Goal: Obtain resource: Download file/media

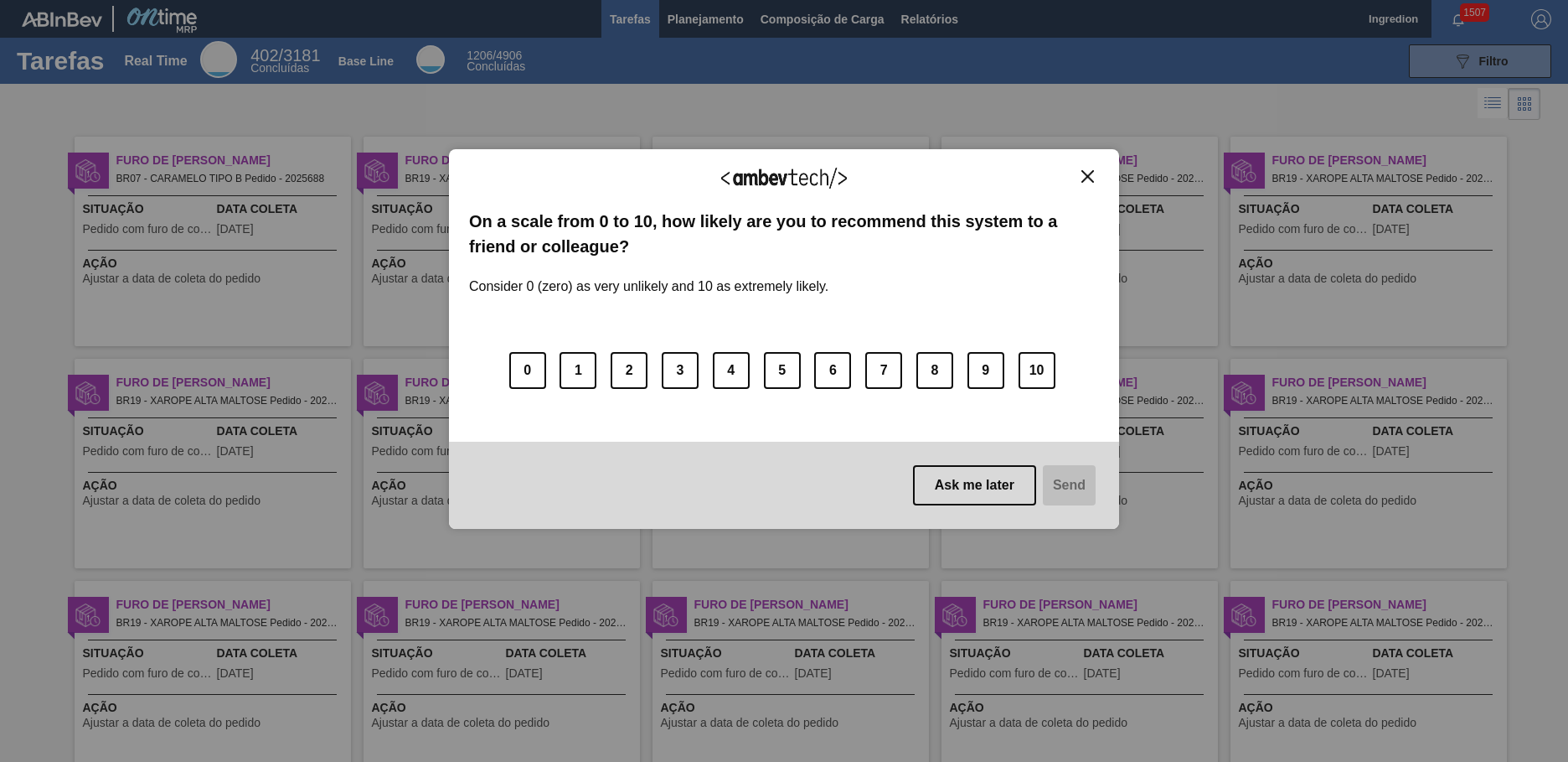
click at [1088, 176] on img "Close" at bounding box center [1088, 176] width 13 height 13
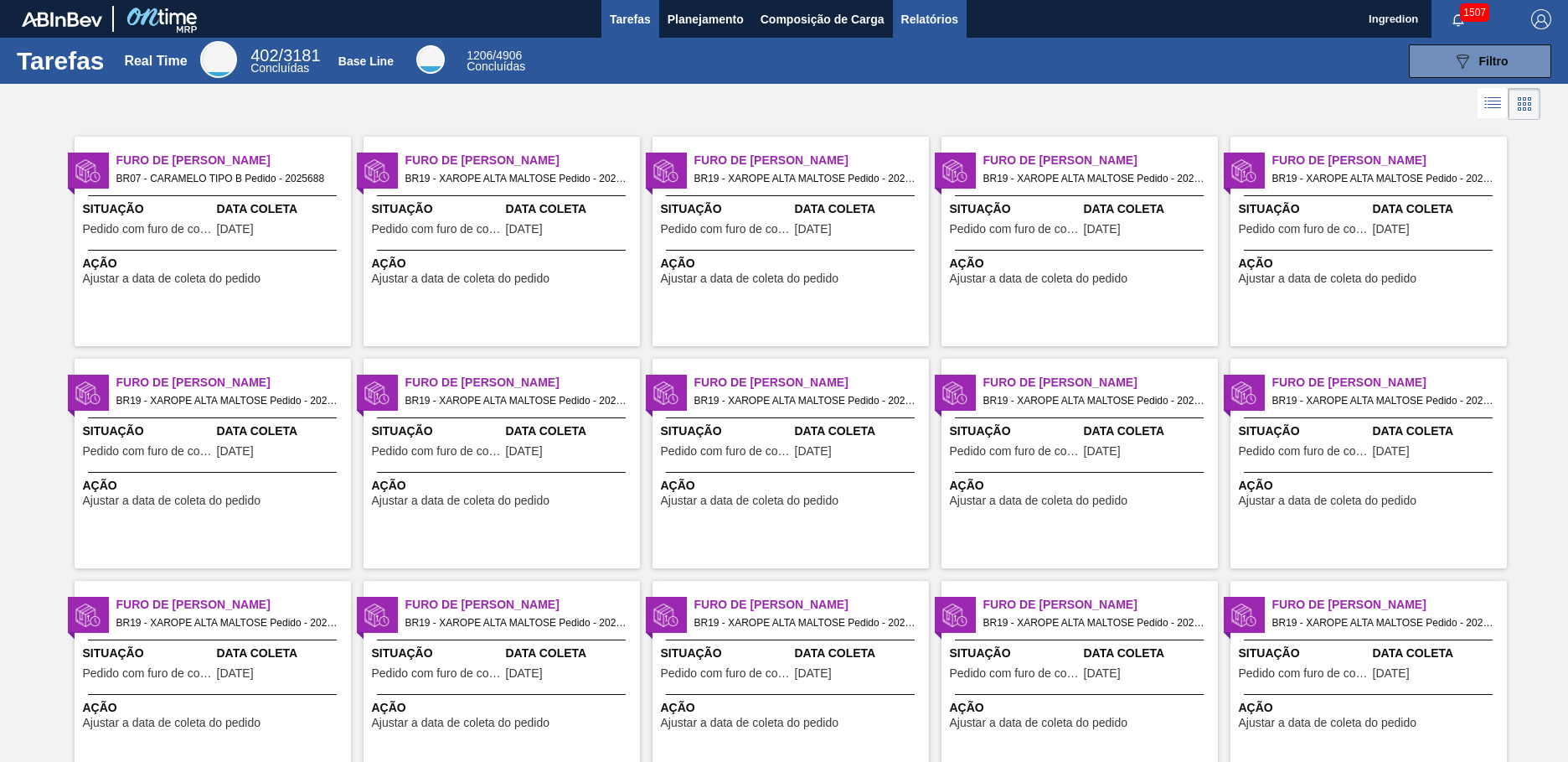
click at [928, 18] on span "Relatórios" at bounding box center [929, 19] width 57 height 20
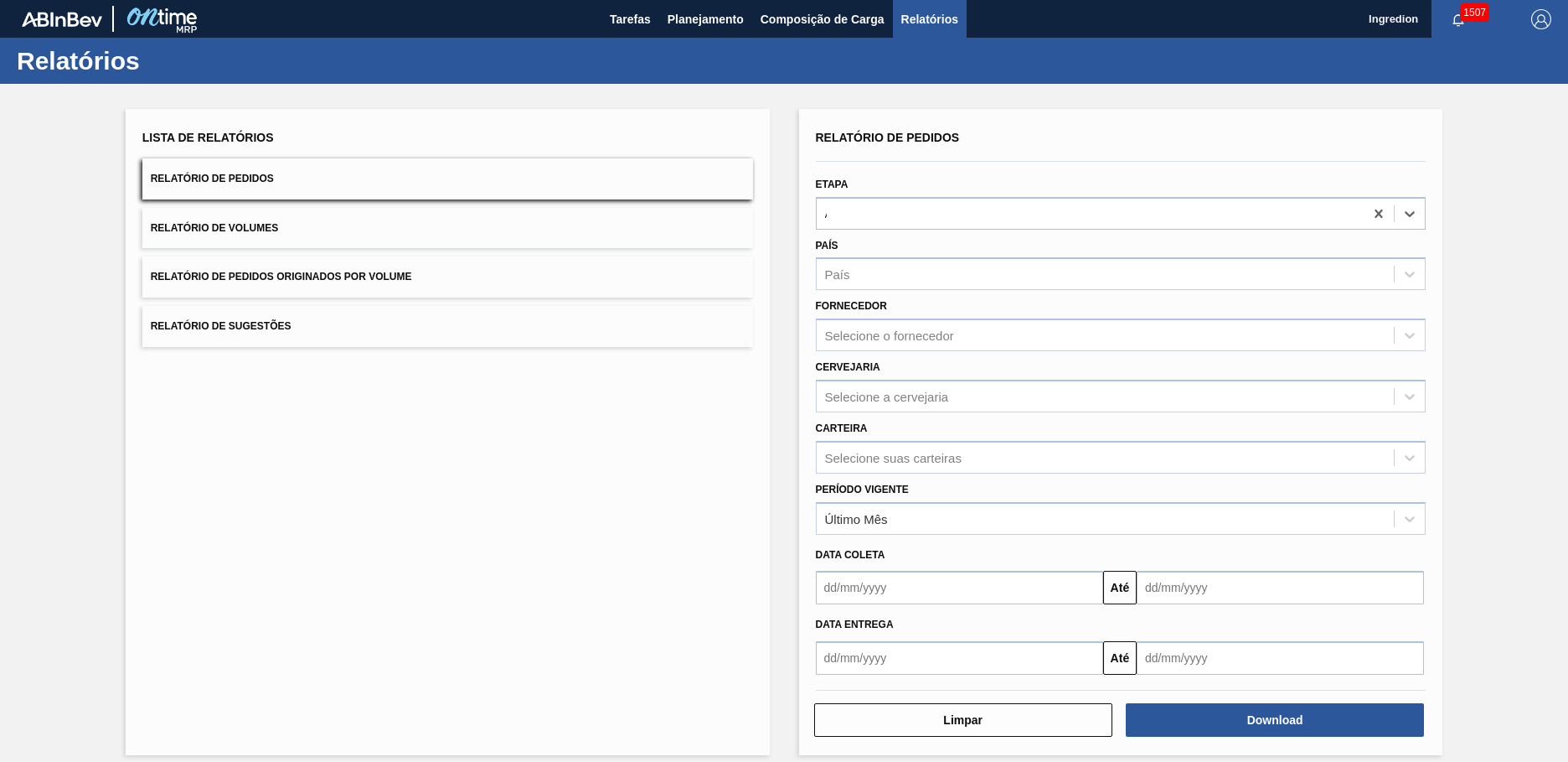
type input "Aguardando Faturamento"
type input "Xarope"
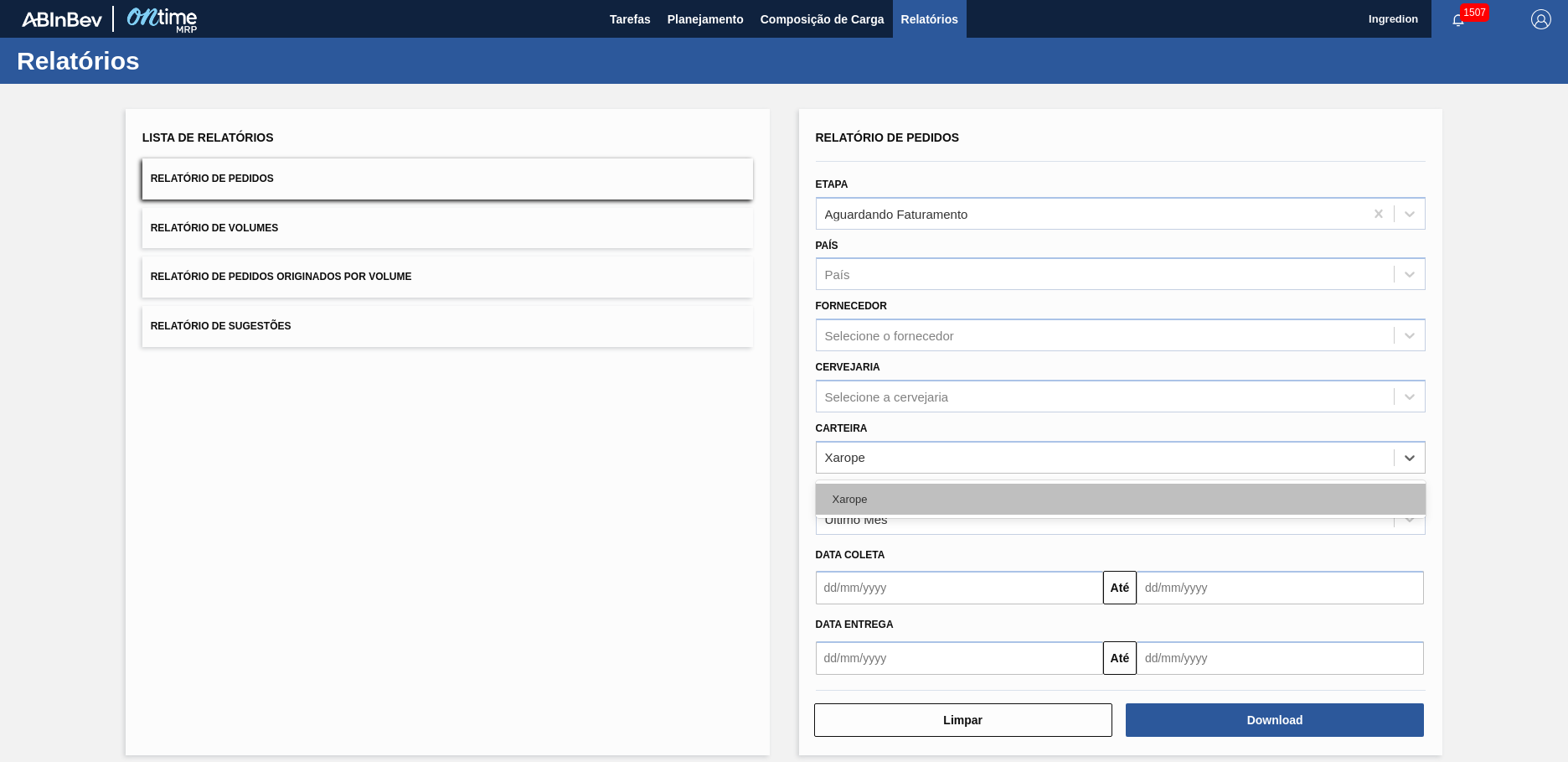
click at [1118, 498] on div "Xarope" at bounding box center [1121, 498] width 611 height 31
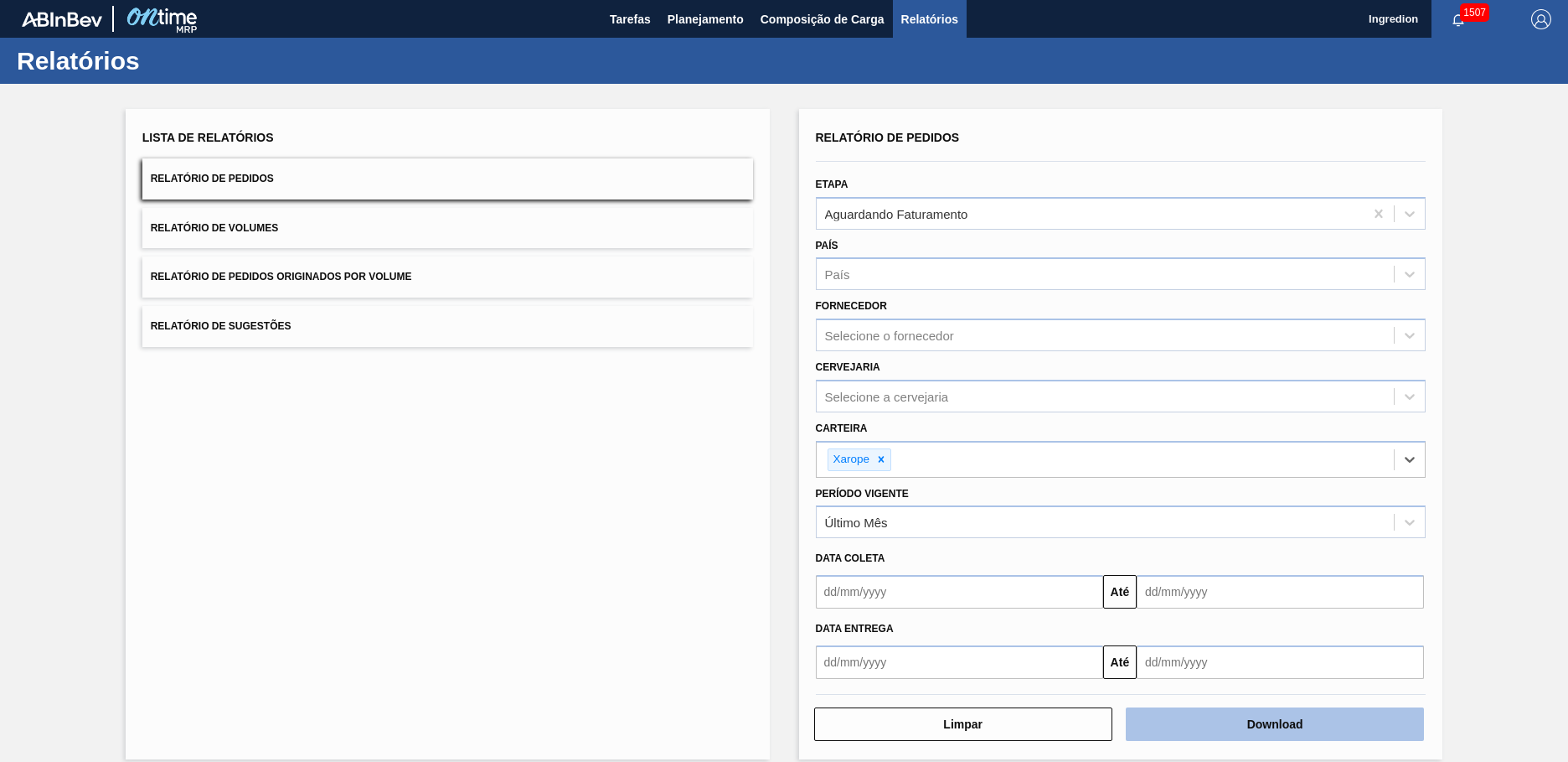
click at [1273, 724] on button "Download" at bounding box center [1276, 723] width 299 height 33
